Goal: Check status: Check status

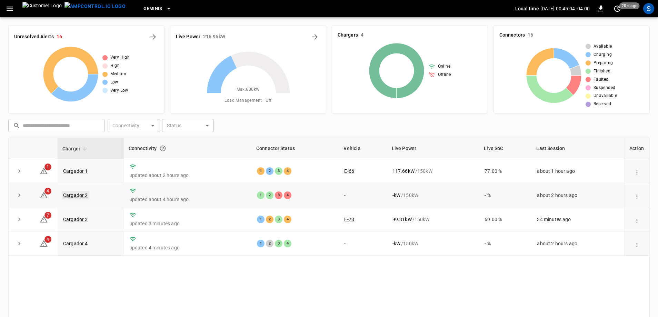
click at [81, 196] on link "Cargador 2" at bounding box center [76, 195] width 28 height 8
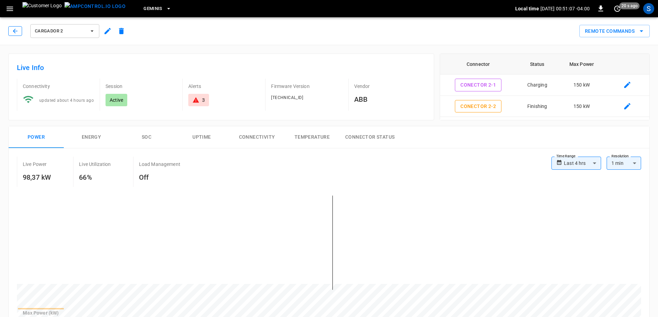
click at [20, 31] on button "button" at bounding box center [15, 31] width 14 height 10
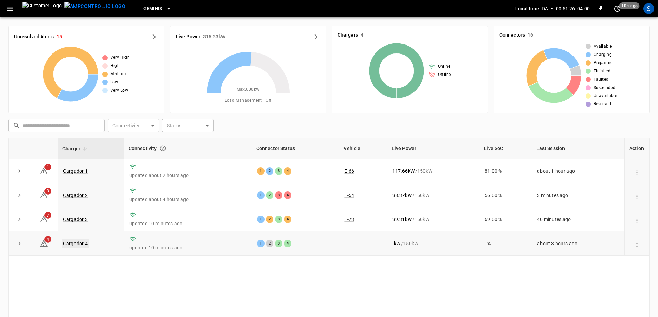
click at [74, 244] on link "Cargador 4" at bounding box center [76, 243] width 28 height 8
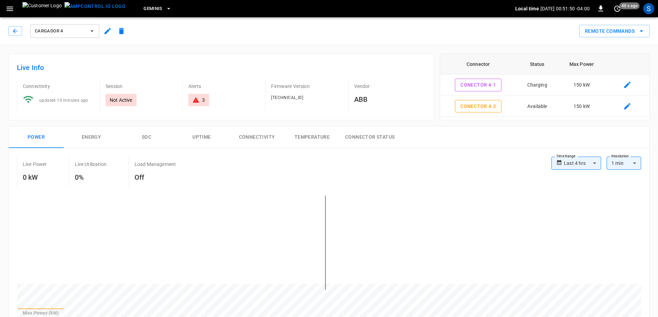
click at [18, 37] on div "Cargador 4" at bounding box center [68, 31] width 120 height 17
click at [18, 35] on button "button" at bounding box center [15, 31] width 14 height 10
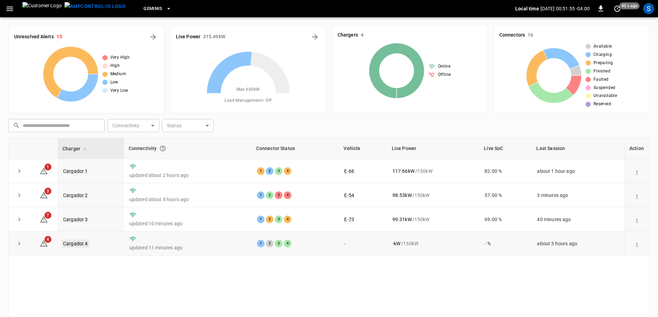
click at [78, 246] on link "Cargador 4" at bounding box center [76, 243] width 28 height 8
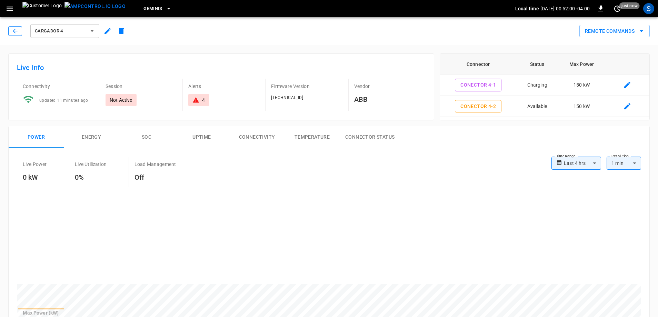
click at [11, 31] on button "button" at bounding box center [15, 31] width 14 height 10
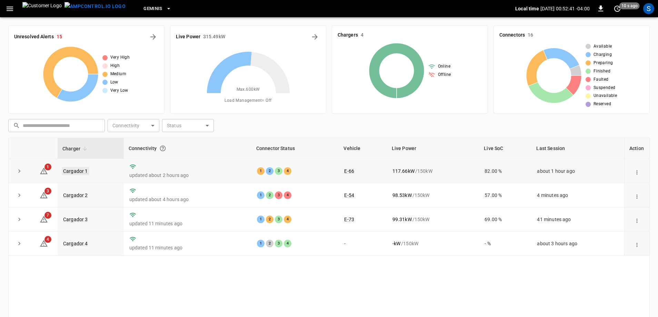
click at [81, 171] on link "Cargador 1" at bounding box center [76, 171] width 28 height 8
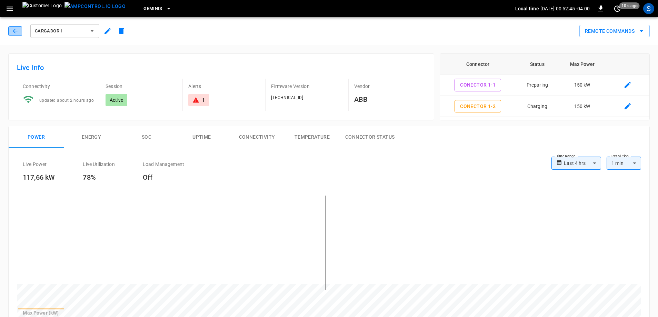
click at [19, 30] on button "button" at bounding box center [15, 31] width 14 height 10
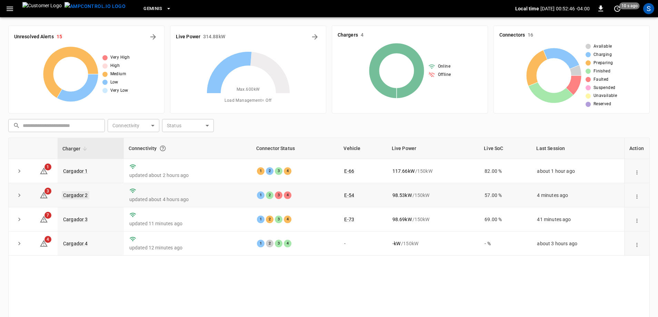
click at [82, 198] on link "Cargador 2" at bounding box center [76, 195] width 28 height 8
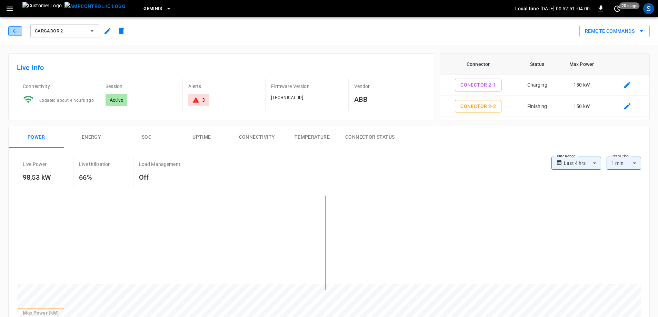
click at [13, 30] on icon "button" at bounding box center [15, 31] width 7 height 7
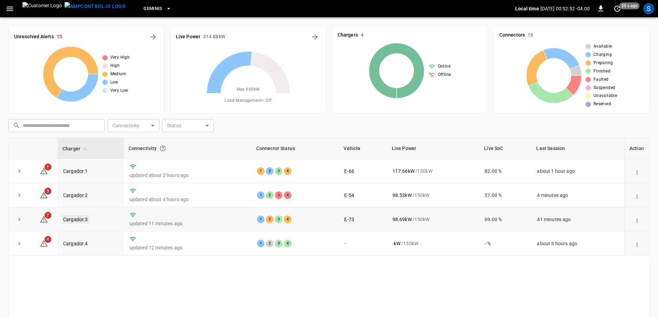
click at [72, 222] on link "Cargador 3" at bounding box center [76, 219] width 28 height 8
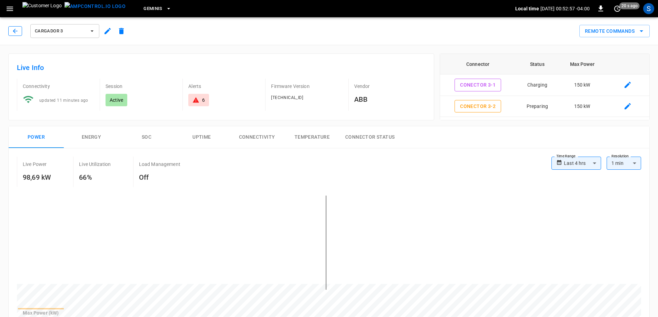
click at [14, 35] on button "button" at bounding box center [15, 31] width 14 height 10
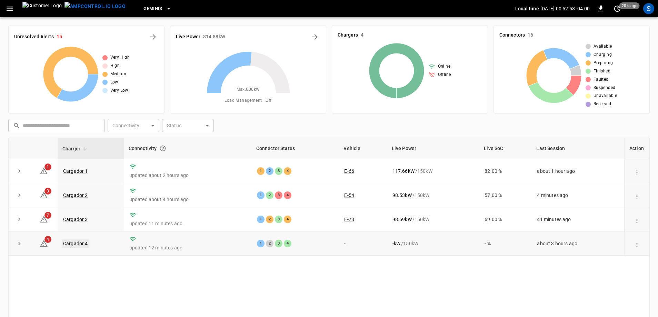
click at [72, 243] on link "Cargador 4" at bounding box center [76, 243] width 28 height 8
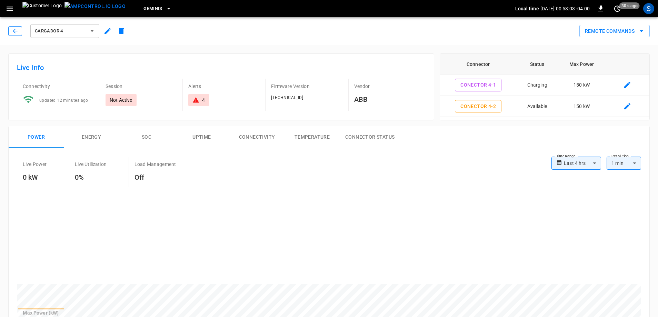
click at [15, 31] on icon "button" at bounding box center [15, 31] width 7 height 7
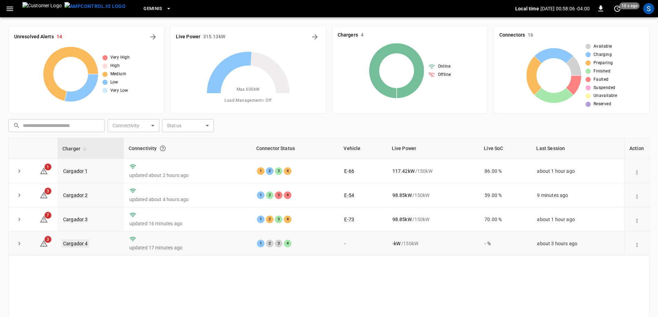
click at [82, 246] on link "Cargador 4" at bounding box center [76, 243] width 28 height 8
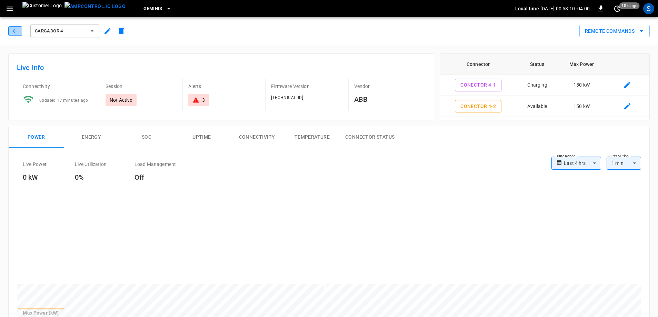
click at [19, 30] on button "button" at bounding box center [15, 31] width 14 height 10
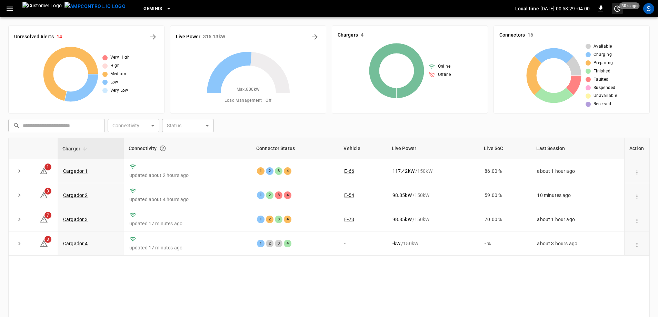
click at [616, 10] on icon "set refresh interval" at bounding box center [617, 9] width 6 height 6
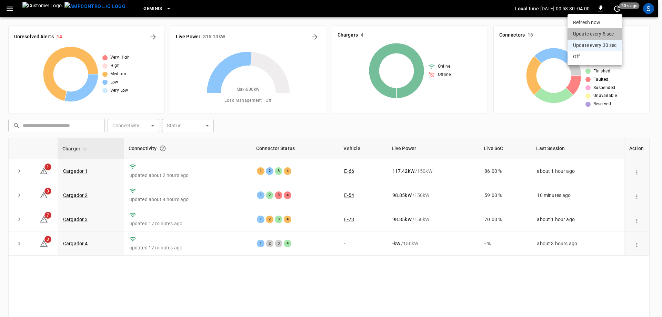
click at [602, 34] on li "Update every 5 sec" at bounding box center [595, 33] width 55 height 11
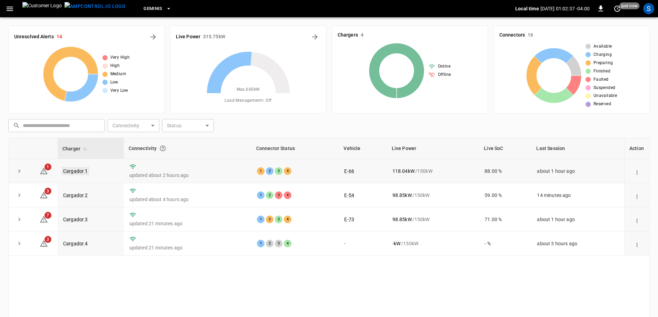
drag, startPoint x: 26, startPoint y: 73, endPoint x: 68, endPoint y: 170, distance: 106.3
click at [68, 170] on link "Cargador 1" at bounding box center [76, 171] width 28 height 8
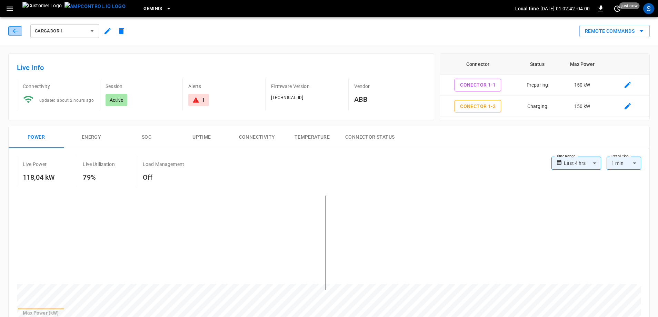
click at [19, 33] on button "button" at bounding box center [15, 31] width 14 height 10
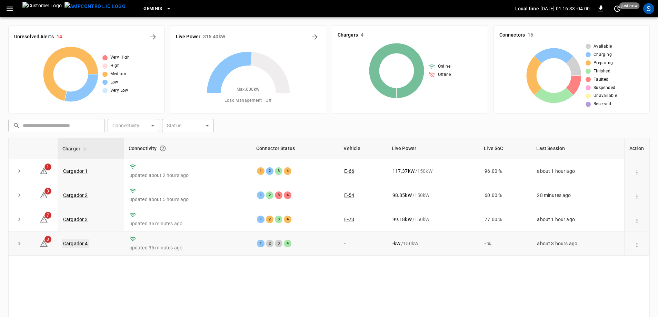
click at [70, 244] on link "Cargador 4" at bounding box center [76, 243] width 28 height 8
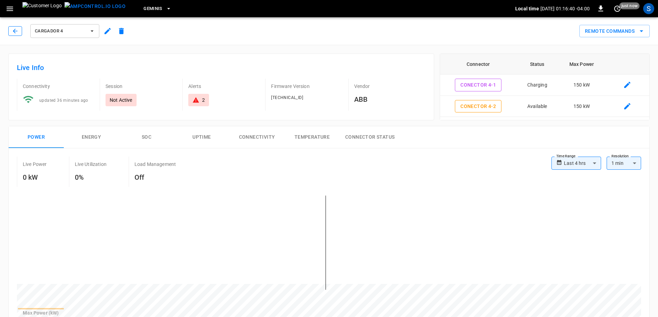
click at [19, 33] on button "button" at bounding box center [15, 31] width 14 height 10
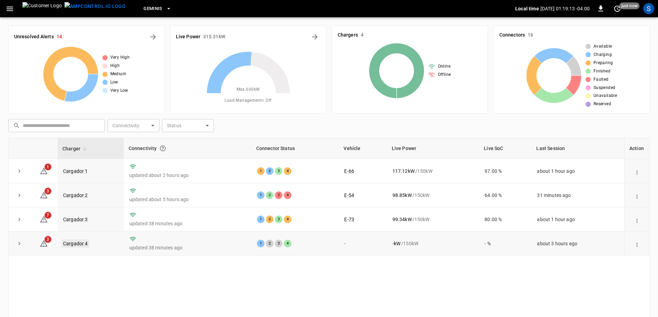
click at [65, 246] on link "Cargador 4" at bounding box center [76, 243] width 28 height 8
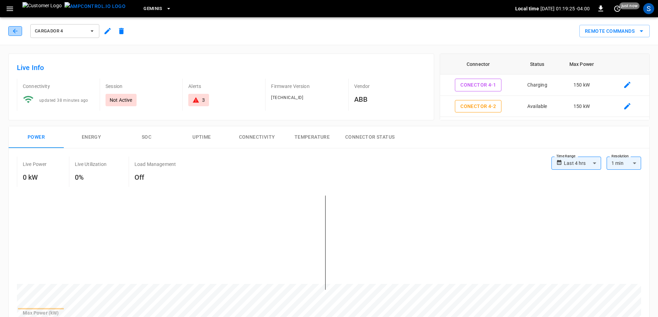
click at [11, 30] on button "button" at bounding box center [15, 31] width 14 height 10
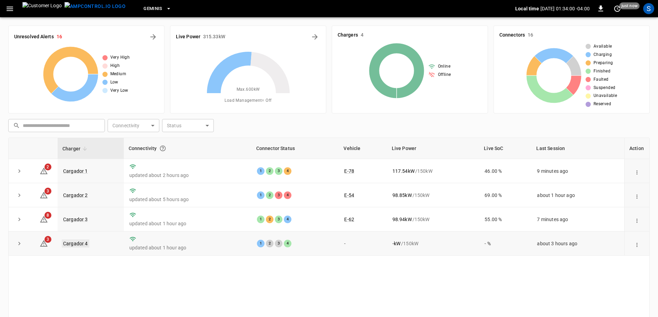
click at [78, 245] on link "Cargador 4" at bounding box center [76, 243] width 28 height 8
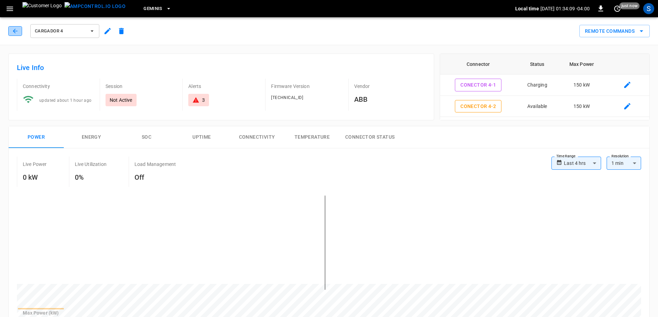
click at [14, 32] on icon "button" at bounding box center [15, 31] width 4 height 4
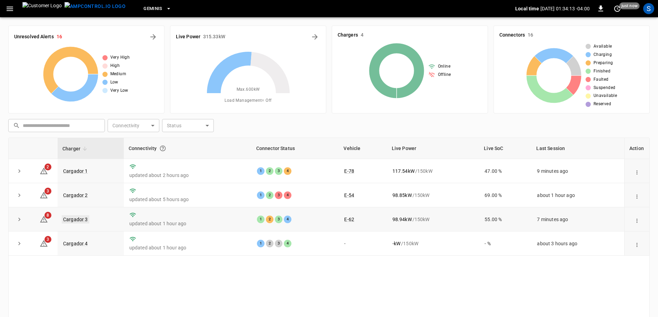
click at [74, 222] on link "Cargador 3" at bounding box center [76, 219] width 28 height 8
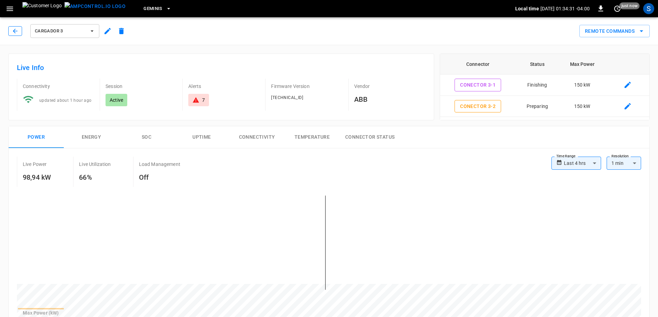
click at [16, 33] on icon "button" at bounding box center [15, 31] width 7 height 7
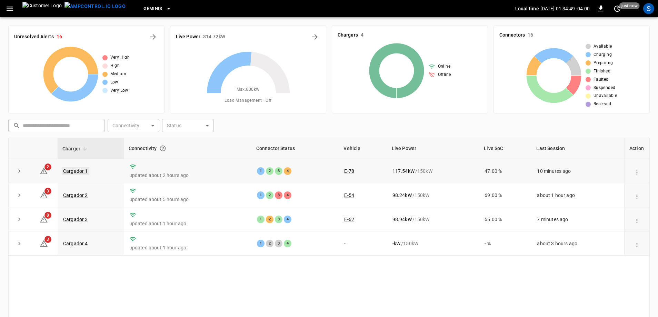
click at [83, 173] on link "Cargador 1" at bounding box center [76, 171] width 28 height 8
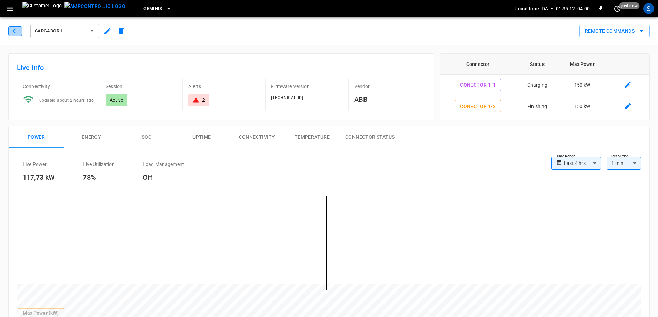
click at [13, 30] on icon "button" at bounding box center [15, 31] width 7 height 7
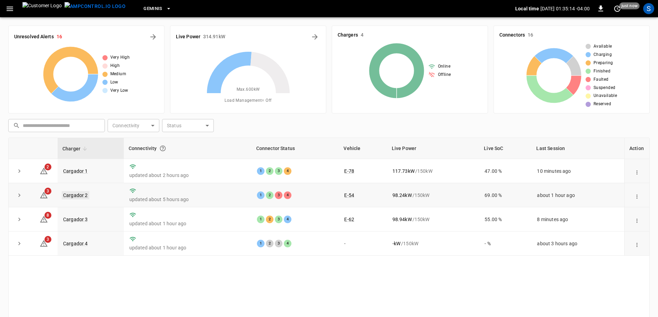
click at [77, 197] on link "Cargador 2" at bounding box center [76, 195] width 28 height 8
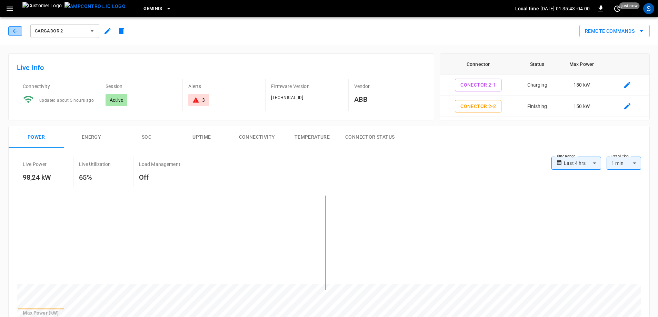
click at [14, 29] on icon "button" at bounding box center [15, 31] width 7 height 7
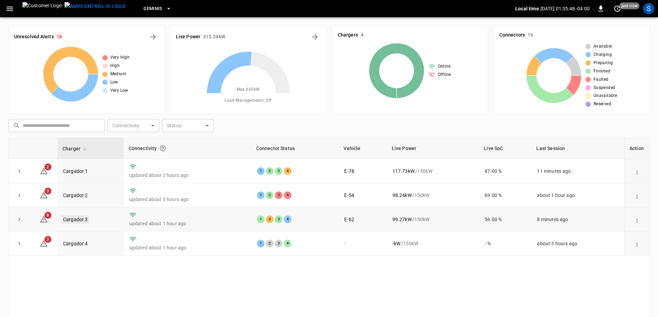
click at [87, 221] on link "Cargador 3" at bounding box center [76, 219] width 28 height 8
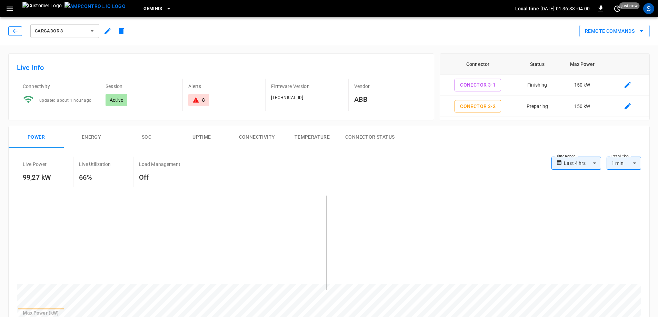
click at [17, 33] on icon "button" at bounding box center [15, 31] width 7 height 7
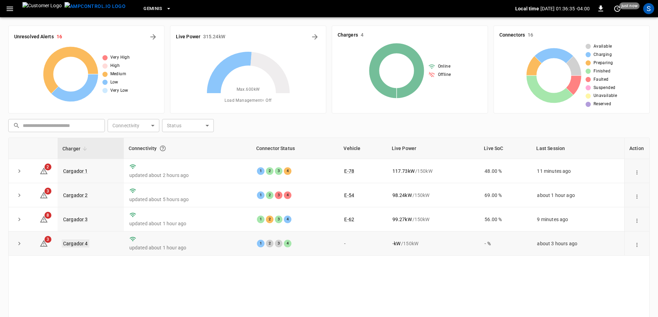
click at [72, 242] on link "Cargador 4" at bounding box center [76, 243] width 28 height 8
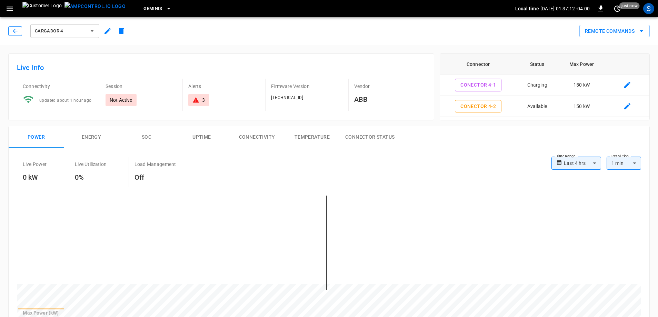
click at [17, 33] on icon "button" at bounding box center [15, 31] width 7 height 7
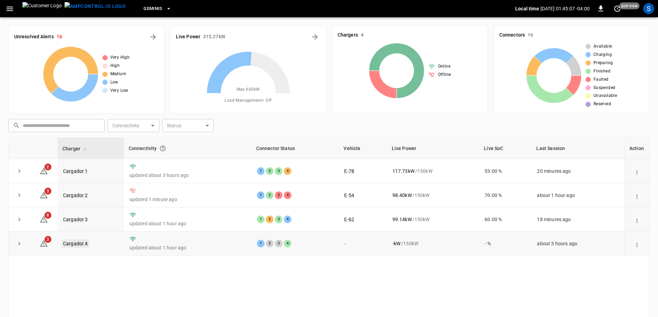
click at [73, 246] on link "Cargador 4" at bounding box center [76, 243] width 28 height 8
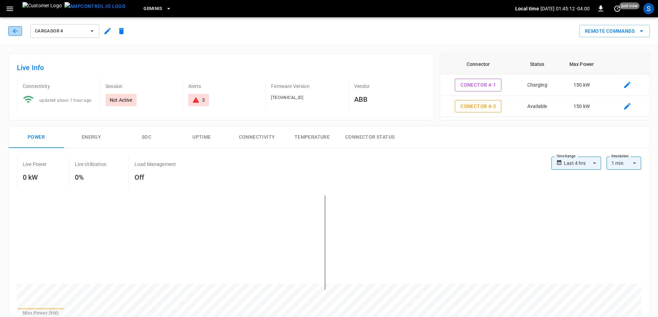
click at [15, 33] on icon "button" at bounding box center [15, 31] width 7 height 7
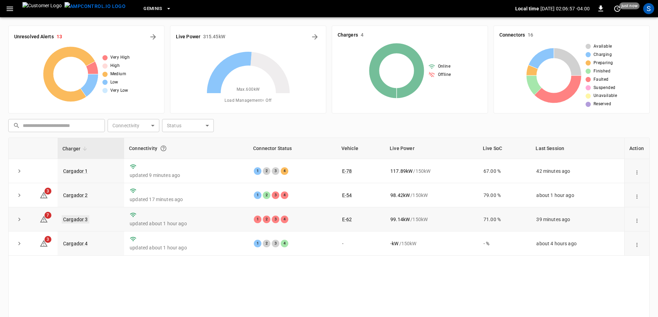
click at [81, 220] on link "Cargador 3" at bounding box center [76, 219] width 28 height 8
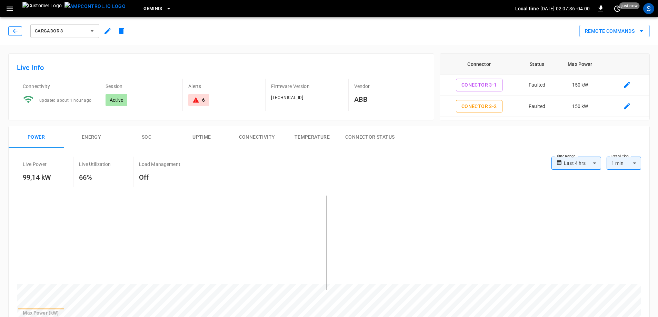
click at [14, 29] on icon "button" at bounding box center [15, 31] width 7 height 7
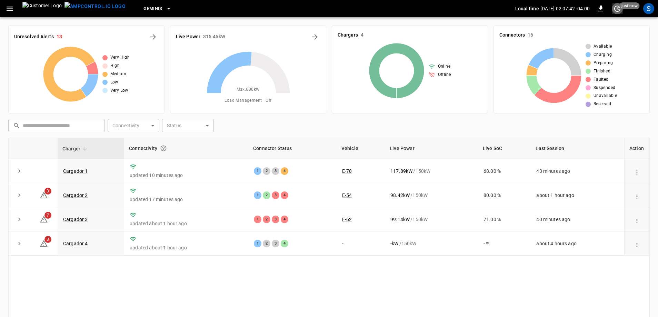
click at [618, 11] on icon "set refresh interval" at bounding box center [617, 9] width 6 height 6
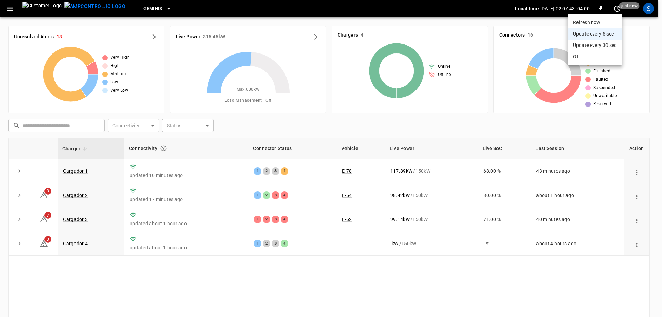
click at [613, 35] on li "Update every 5 sec" at bounding box center [595, 33] width 55 height 11
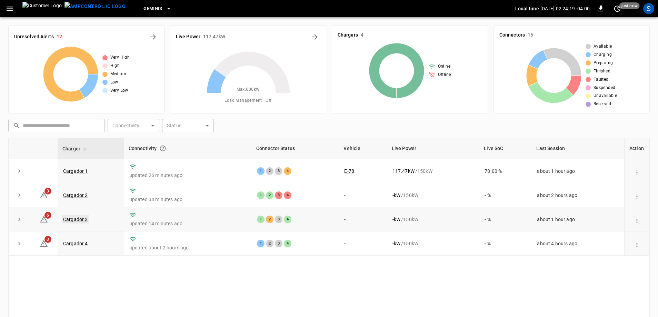
click at [83, 221] on link "Cargador 3" at bounding box center [76, 219] width 28 height 8
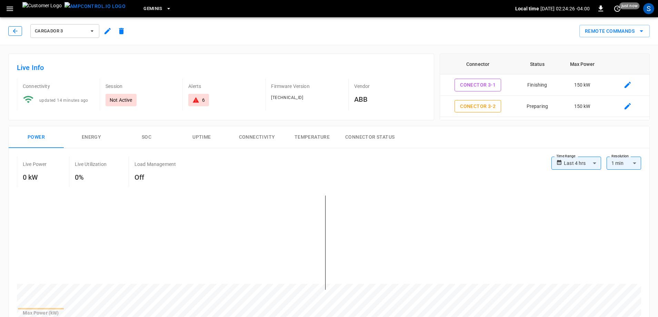
click at [15, 29] on icon "button" at bounding box center [15, 31] width 4 height 4
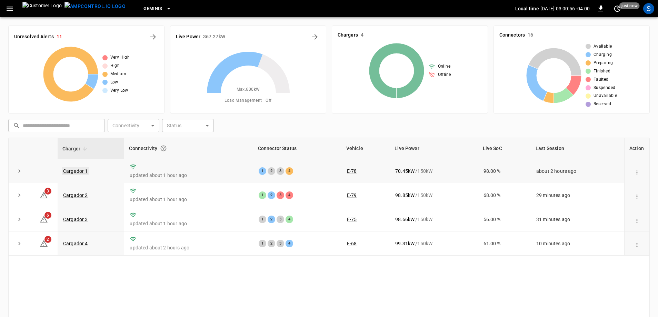
click at [77, 168] on link "Cargador 1" at bounding box center [76, 171] width 28 height 8
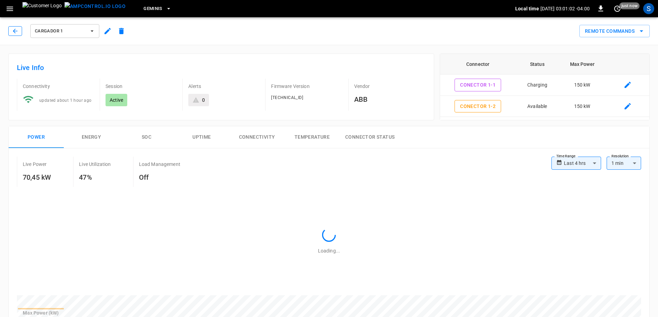
click at [14, 32] on icon "button" at bounding box center [15, 31] width 4 height 4
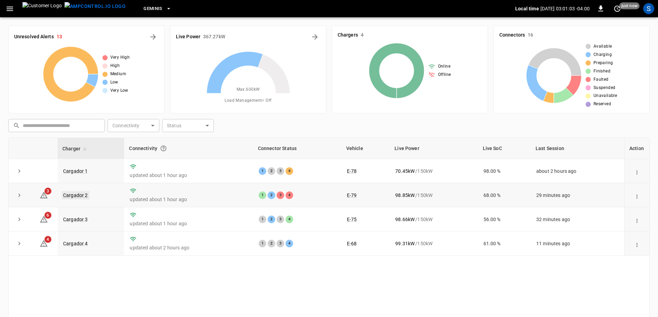
click at [76, 197] on link "Cargador 2" at bounding box center [76, 195] width 28 height 8
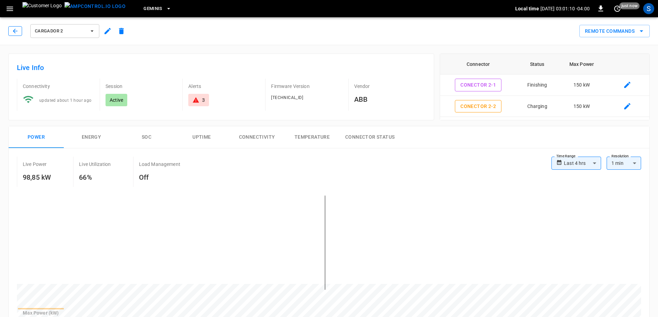
click at [15, 33] on icon "button" at bounding box center [15, 31] width 4 height 4
